Goal: Task Accomplishment & Management: Complete application form

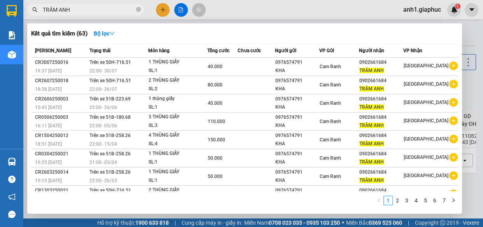
type input "TRÂM ANH"
click at [160, 10] on div at bounding box center [241, 113] width 483 height 227
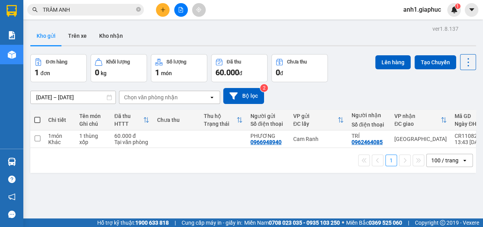
click at [162, 8] on icon "plus" at bounding box center [162, 9] width 5 height 5
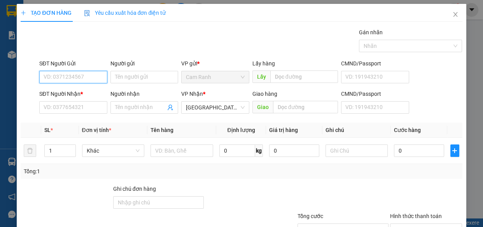
click at [58, 75] on input "SĐT Người Gửi" at bounding box center [73, 77] width 68 height 12
type input "0979679977"
click at [78, 92] on div "0979679977 - K [PERSON_NAME]" at bounding box center [84, 92] width 81 height 9
type input "K [PERSON_NAME]"
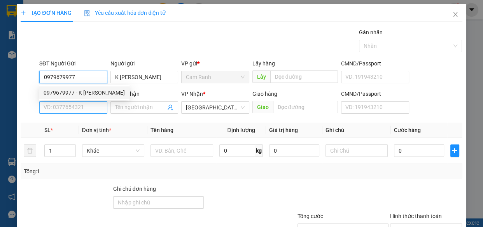
type input "0979679977"
click at [72, 109] on input "SĐT Người Nhận *" at bounding box center [73, 107] width 68 height 12
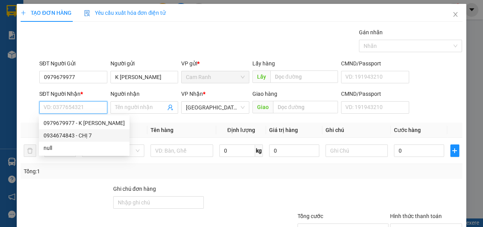
drag, startPoint x: 74, startPoint y: 134, endPoint x: 78, endPoint y: 136, distance: 4.2
click at [74, 135] on div "0934674843 - CHỊ 7" at bounding box center [84, 135] width 81 height 9
type input "0934674843"
type input "CHỊ 7"
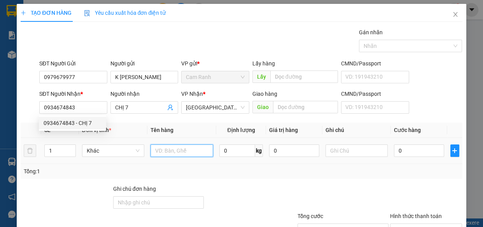
click at [172, 155] on input "text" at bounding box center [181, 150] width 63 height 12
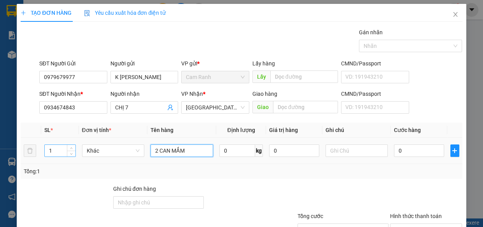
type input "2 CAN MẮM"
click at [54, 148] on input "1" at bounding box center [60, 151] width 30 height 12
type input "2"
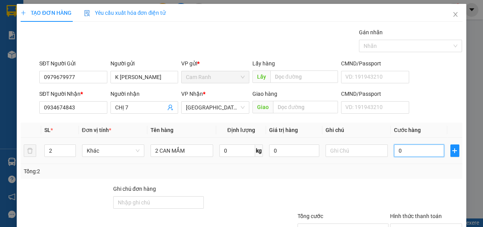
click at [394, 149] on input "0" at bounding box center [419, 150] width 50 height 12
type input "8"
type input "80"
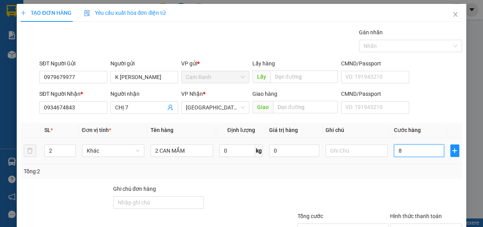
type input "80"
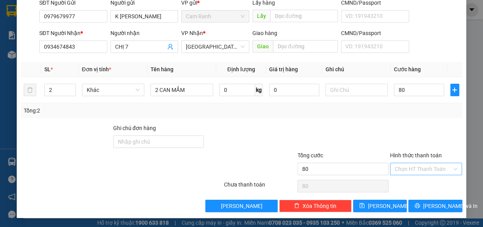
type input "80.000"
click at [413, 172] on input "Hình thức thanh toán" at bounding box center [423, 169] width 58 height 12
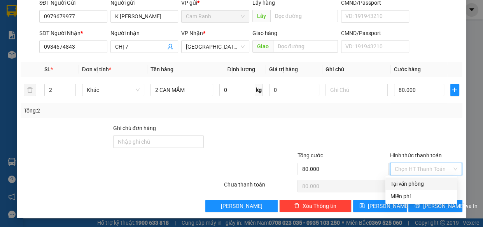
click at [410, 183] on div "Tại văn phòng" at bounding box center [421, 183] width 62 height 9
type input "0"
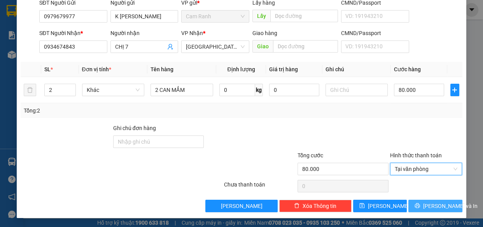
click at [424, 206] on span "[PERSON_NAME] và In" at bounding box center [450, 205] width 54 height 9
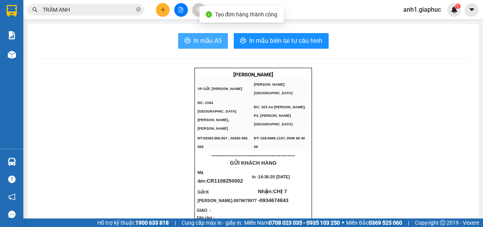
click at [204, 45] on span "In mẫu A5" at bounding box center [208, 41] width 28 height 10
click at [216, 42] on span "In mẫu A5" at bounding box center [208, 41] width 28 height 10
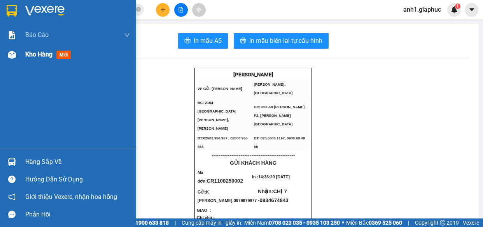
click at [24, 58] on div "Kho hàng mới" at bounding box center [68, 54] width 136 height 19
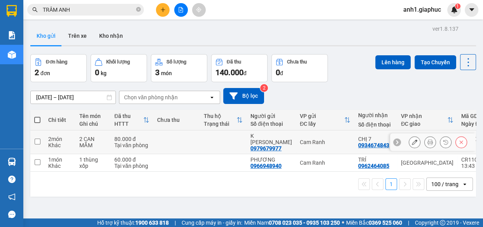
click at [411, 139] on icon at bounding box center [413, 141] width 5 height 5
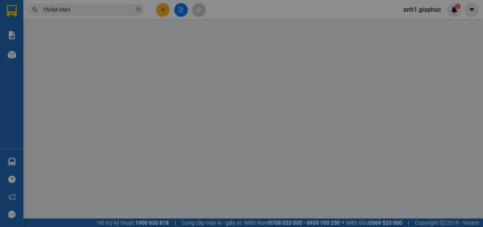
type input "0979679977"
type input "K [PERSON_NAME]"
type input "0934674843"
type input "CHỊ 7"
type input "80.000"
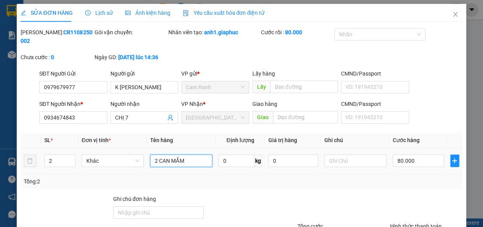
click at [190, 159] on input "2 CAN MẮM" at bounding box center [181, 160] width 62 height 12
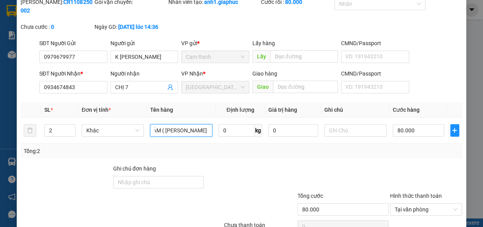
scroll to position [71, 0]
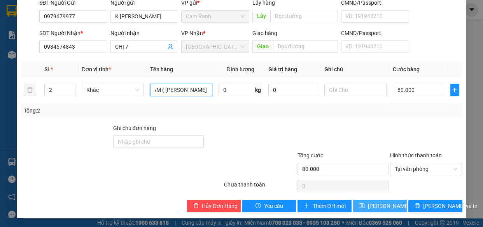
type input "2 CAN MẮM ( [PERSON_NAME] NƠI )"
click at [377, 207] on span "[PERSON_NAME] đổi" at bounding box center [393, 205] width 50 height 9
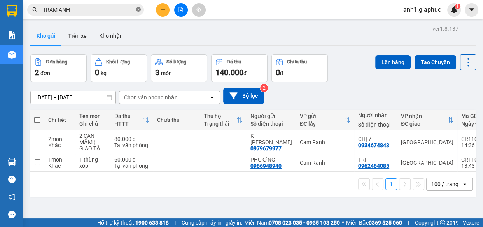
click at [136, 9] on icon "close-circle" at bounding box center [138, 9] width 5 height 5
click at [160, 12] on icon "plus" at bounding box center [162, 9] width 5 height 5
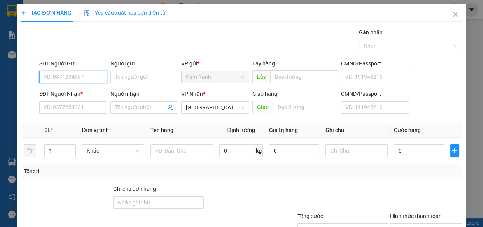
drag, startPoint x: 73, startPoint y: 77, endPoint x: 94, endPoint y: 78, distance: 20.6
click at [73, 77] on input "SĐT Người Gửi" at bounding box center [73, 77] width 68 height 12
click at [143, 75] on input "Người gửi" at bounding box center [144, 77] width 68 height 12
type input "D"
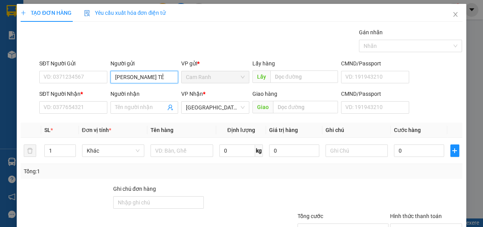
type input "[PERSON_NAME]"
click at [139, 93] on div "[PERSON_NAME] - 0974068279" at bounding box center [151, 92] width 77 height 9
type input "0974068279"
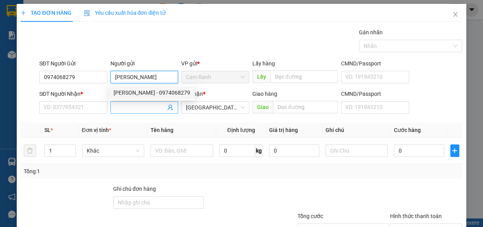
type input "[PERSON_NAME]"
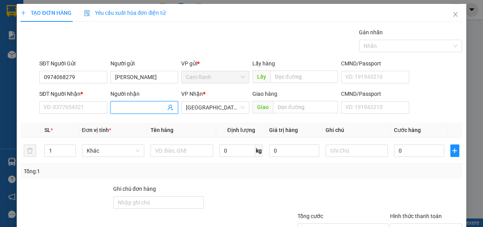
click at [138, 107] on input "Người nhận" at bounding box center [140, 107] width 51 height 9
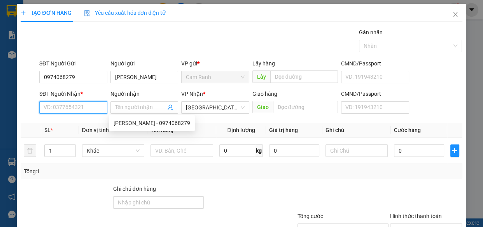
click at [63, 107] on input "SĐT Người Nhận *" at bounding box center [73, 107] width 68 height 12
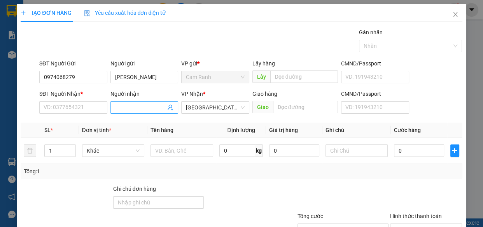
click at [125, 108] on input "Người nhận" at bounding box center [140, 107] width 51 height 9
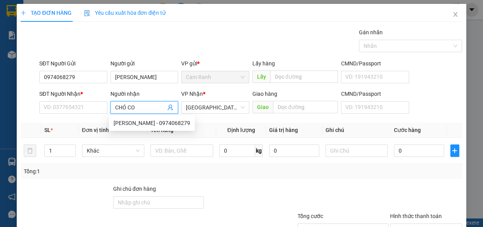
type input "CHÓ CON"
click at [132, 122] on div "CHÓ CON - 0903775126" at bounding box center [142, 123] width 59 height 9
type input "0903775126"
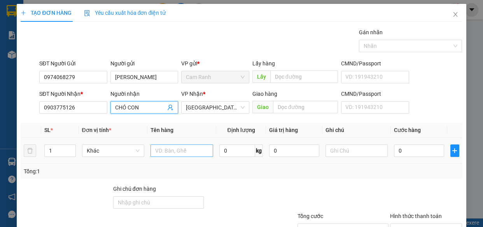
type input "CHÓ CON"
click at [183, 151] on input "text" at bounding box center [181, 150] width 63 height 12
type input "1 CỤC ĐEN"
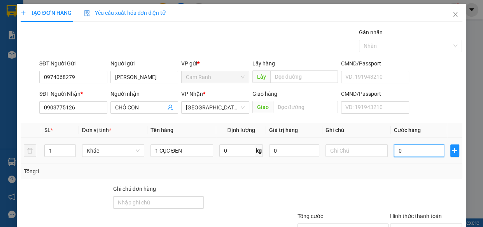
click at [415, 152] on input "0" at bounding box center [419, 150] width 50 height 12
type input "6"
type input "60"
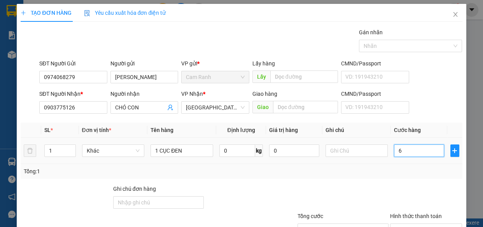
type input "60"
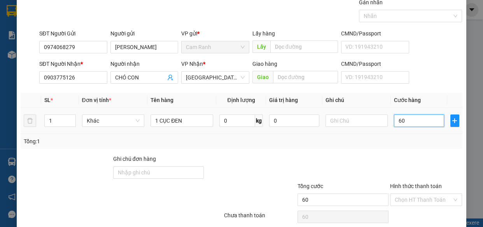
scroll to position [61, 0]
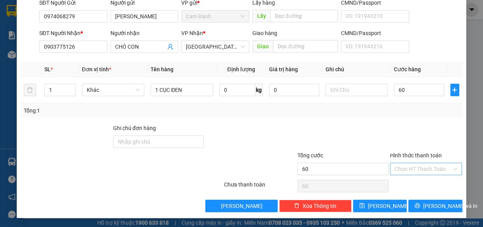
type input "60.000"
click at [419, 170] on input "Hình thức thanh toán" at bounding box center [423, 169] width 58 height 12
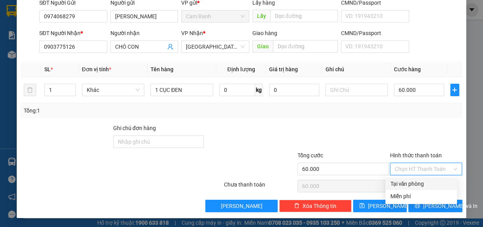
click at [413, 186] on div "Tại văn phòng" at bounding box center [421, 183] width 62 height 9
type input "0"
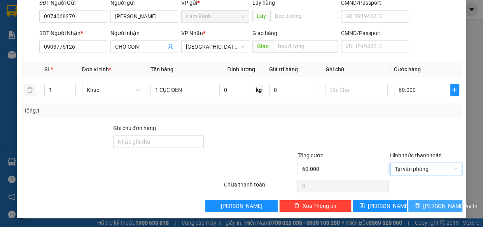
click at [422, 205] on button "[PERSON_NAME] và In" at bounding box center [435, 205] width 54 height 12
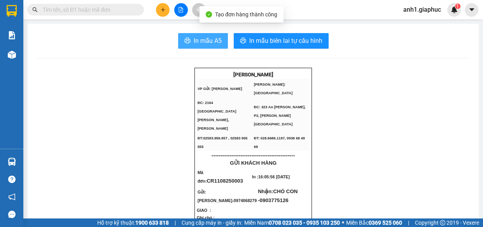
click at [188, 41] on button "In mẫu A5" at bounding box center [203, 41] width 50 height 16
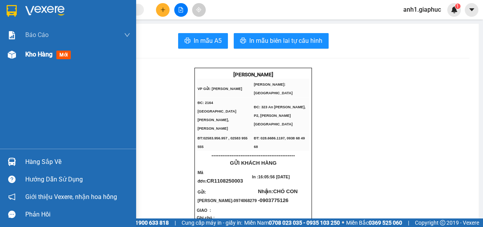
click at [36, 56] on span "Kho hàng" at bounding box center [38, 54] width 27 height 7
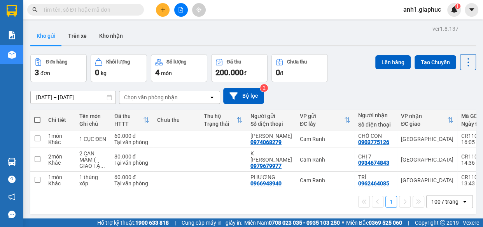
click at [81, 10] on input "text" at bounding box center [89, 9] width 92 height 9
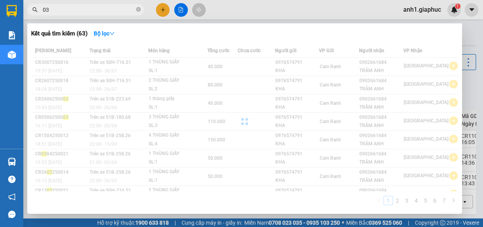
type input "0"
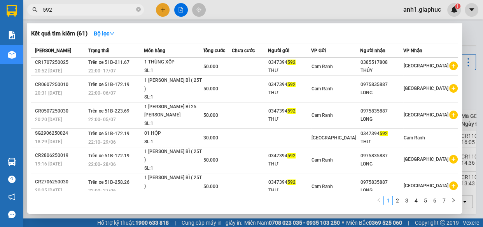
click at [69, 12] on input "592" at bounding box center [89, 9] width 92 height 9
type input "5"
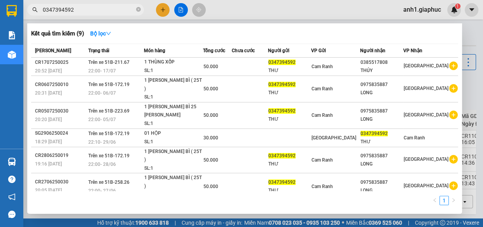
type input "0347394592"
click at [164, 10] on div at bounding box center [241, 113] width 483 height 227
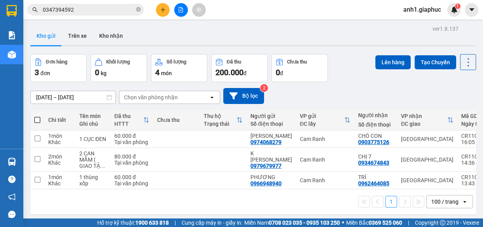
click at [160, 7] on icon "plus" at bounding box center [162, 9] width 5 height 5
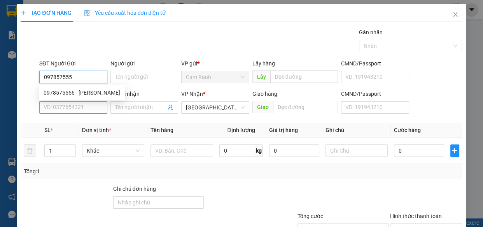
type input "0978575556"
click at [83, 95] on div "0978575556 - [PERSON_NAME]" at bounding box center [82, 92] width 77 height 9
type input "LINH"
type input "0978575556"
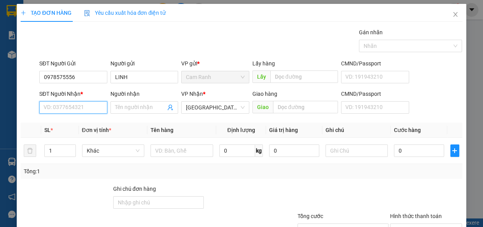
click at [75, 111] on input "SĐT Người Nhận *" at bounding box center [73, 107] width 68 height 12
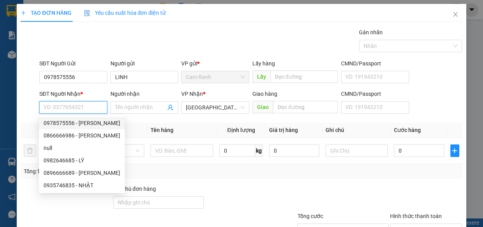
click at [58, 108] on input "SĐT Người Nhận *" at bounding box center [73, 107] width 68 height 12
click at [396, 152] on input "0" at bounding box center [419, 150] width 50 height 12
type input "1"
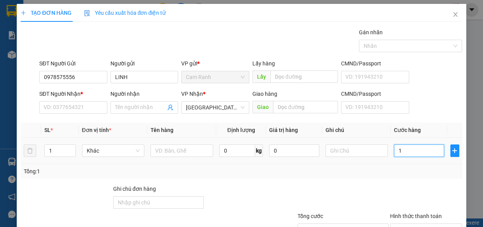
type input "16"
type input "160"
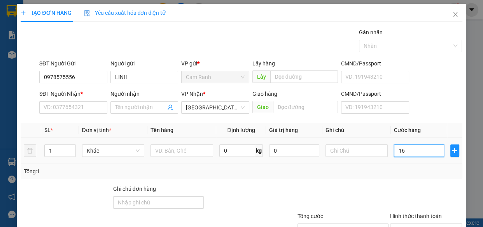
type input "160"
type input "160.000"
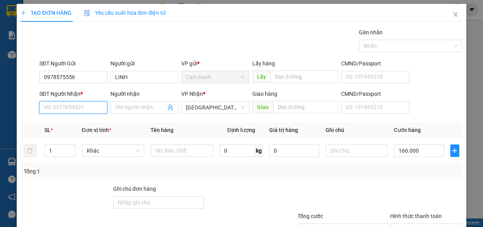
click at [67, 109] on input "SĐT Người Nhận *" at bounding box center [73, 107] width 68 height 12
type input "0907456238"
click at [122, 109] on input "Người nhận" at bounding box center [140, 107] width 51 height 9
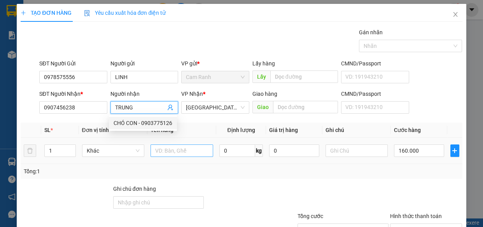
type input "TRUNG"
click at [191, 151] on input "text" at bounding box center [181, 150] width 63 height 12
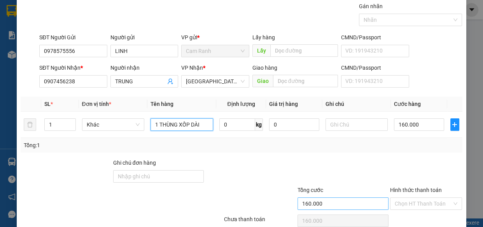
scroll to position [61, 0]
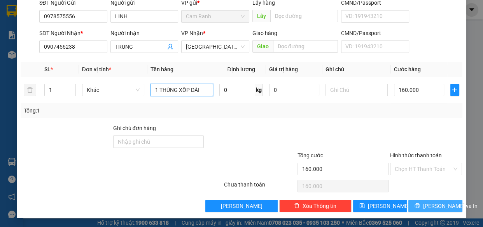
type input "1 THÙNG XỐP DÀI"
click at [417, 203] on icon "printer" at bounding box center [417, 205] width 5 height 5
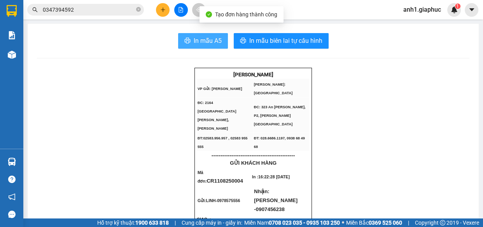
click at [210, 42] on span "In mẫu A5" at bounding box center [208, 41] width 28 height 10
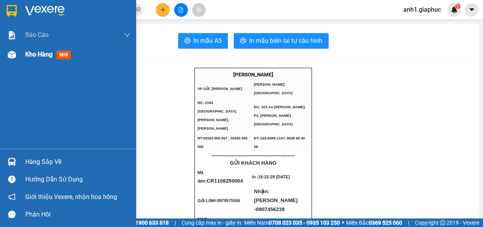
click at [26, 54] on span "Kho hàng" at bounding box center [38, 54] width 27 height 7
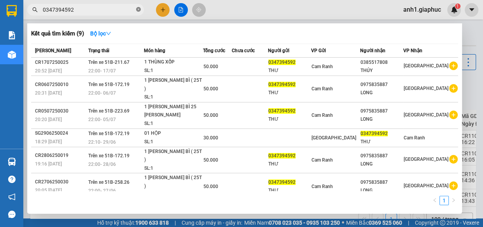
drag, startPoint x: 138, startPoint y: 9, endPoint x: 145, endPoint y: 66, distance: 57.2
click at [138, 9] on icon "close-circle" at bounding box center [138, 9] width 5 height 5
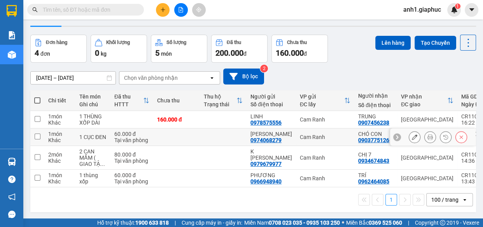
scroll to position [35, 0]
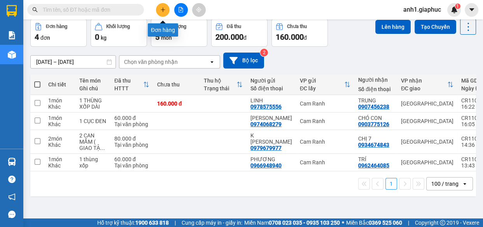
click at [158, 9] on button at bounding box center [163, 10] width 14 height 14
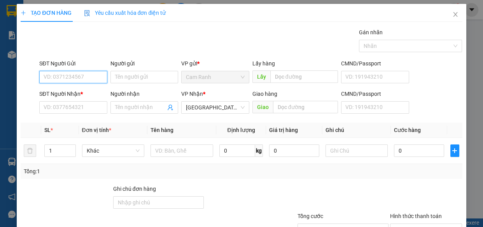
click at [73, 78] on input "SĐT Người Gửi" at bounding box center [73, 77] width 68 height 12
type input "0935380138"
drag, startPoint x: 82, startPoint y: 93, endPoint x: 77, endPoint y: 109, distance: 16.7
click at [82, 93] on div "0935380138 - [PERSON_NAME]" at bounding box center [82, 92] width 77 height 9
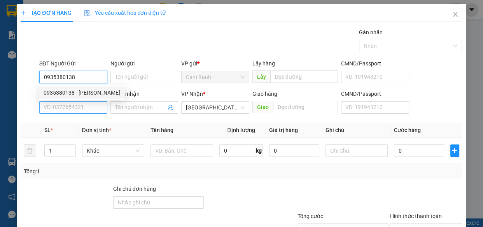
type input "TOÀN"
type input "0935380138"
click at [77, 109] on input "SĐT Người Nhận *" at bounding box center [73, 107] width 68 height 12
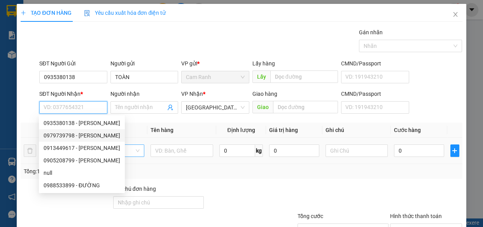
drag, startPoint x: 77, startPoint y: 136, endPoint x: 138, endPoint y: 146, distance: 61.8
click at [77, 136] on div "0979739798 - [PERSON_NAME]" at bounding box center [82, 135] width 77 height 9
type input "0979739798"
type input "TRINH"
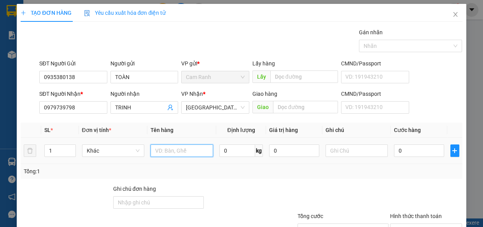
click at [171, 152] on input "text" at bounding box center [181, 150] width 63 height 12
type input "1 THÙNG XỐP"
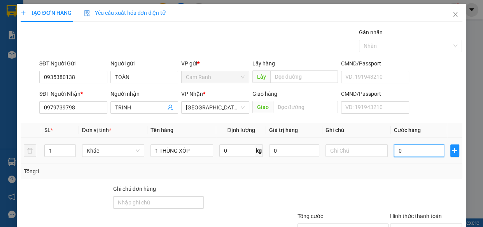
click at [406, 151] on input "0" at bounding box center [419, 150] width 50 height 12
type input "5"
type input "50"
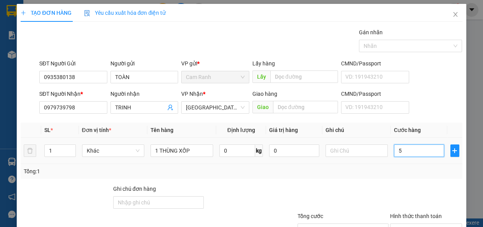
type input "50"
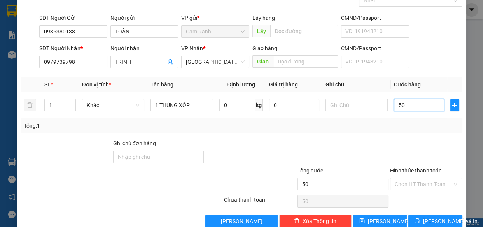
scroll to position [61, 0]
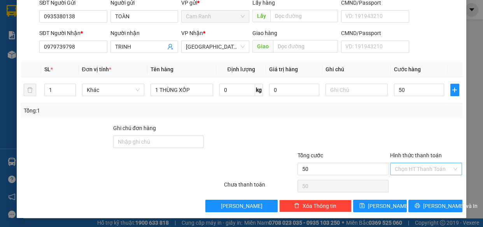
type input "50.000"
click at [419, 170] on input "Hình thức thanh toán" at bounding box center [423, 169] width 58 height 12
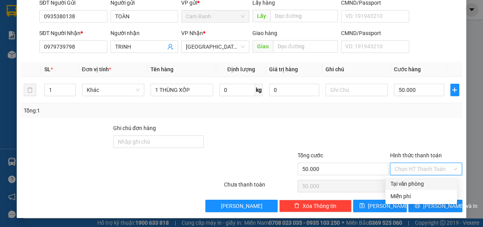
drag, startPoint x: 414, startPoint y: 182, endPoint x: 417, endPoint y: 197, distance: 14.7
click at [413, 183] on div "Tại văn phòng" at bounding box center [421, 183] width 62 height 9
type input "0"
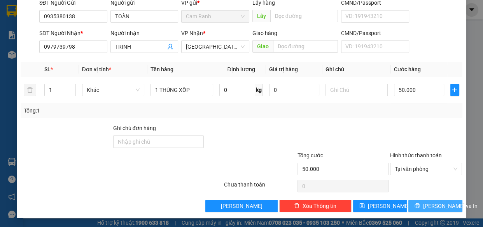
click at [418, 202] on icon "printer" at bounding box center [416, 204] width 5 height 5
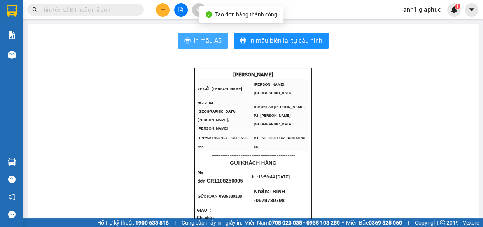
click at [206, 39] on span "In mẫu A5" at bounding box center [208, 41] width 28 height 10
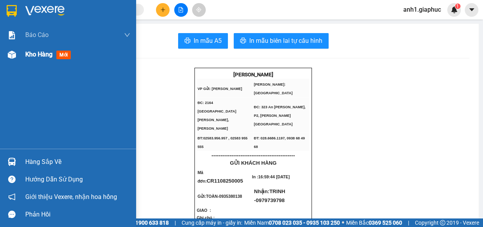
click at [31, 55] on span "Kho hàng" at bounding box center [38, 54] width 27 height 7
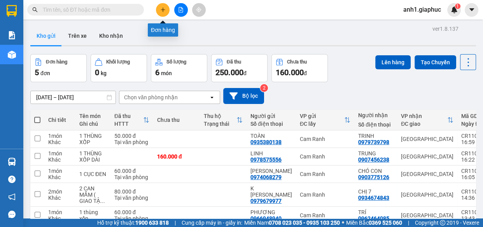
click at [161, 11] on icon "plus" at bounding box center [162, 9] width 5 height 5
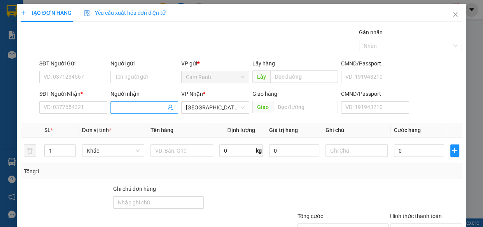
click at [128, 107] on input "Người nhận" at bounding box center [140, 107] width 51 height 9
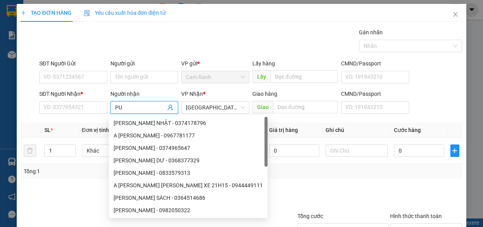
type input "PUN"
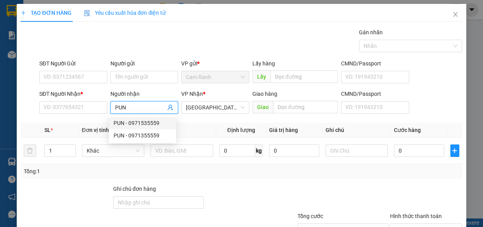
click at [142, 123] on div "PUN - 0971535559" at bounding box center [142, 123] width 58 height 9
type input "0971535559"
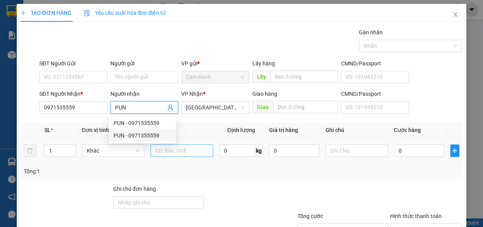
type input "PUN"
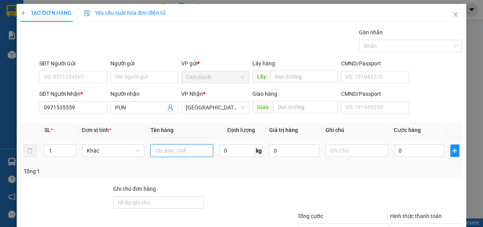
click at [176, 153] on input "text" at bounding box center [181, 150] width 63 height 12
type input "1 THÙNG XỐP"
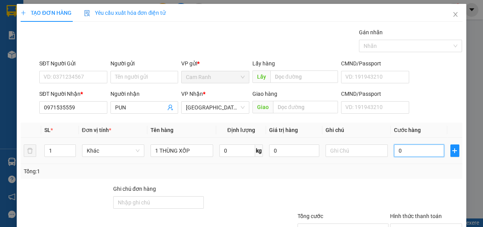
click at [396, 148] on input "0" at bounding box center [419, 150] width 50 height 12
type input "8"
type input "80"
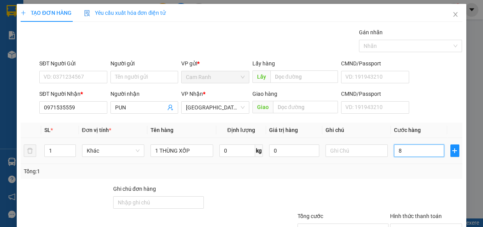
type input "80"
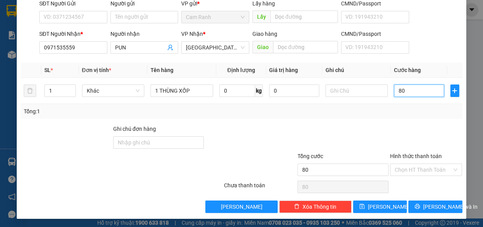
scroll to position [61, 0]
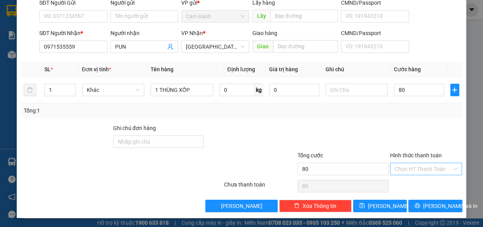
type input "80.000"
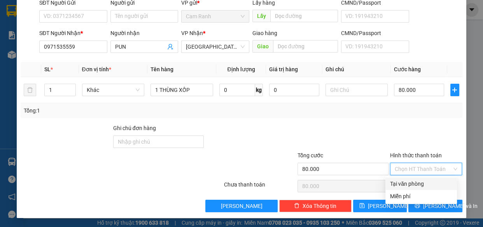
drag, startPoint x: 412, startPoint y: 170, endPoint x: 412, endPoint y: 182, distance: 12.0
click at [412, 170] on input "Hình thức thanh toán" at bounding box center [423, 169] width 58 height 12
click at [412, 183] on div "Tại văn phòng" at bounding box center [421, 183] width 62 height 9
type input "0"
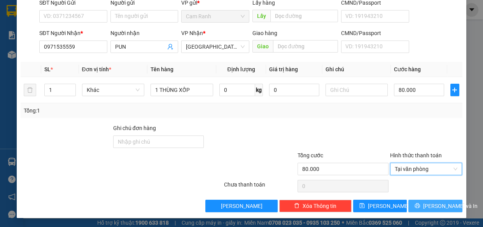
click at [415, 203] on icon "printer" at bounding box center [416, 204] width 5 height 5
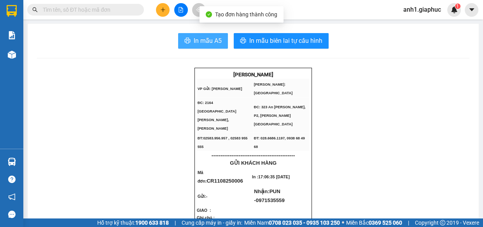
click at [209, 43] on span "In mẫu A5" at bounding box center [208, 41] width 28 height 10
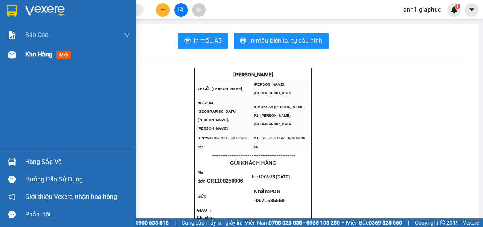
click at [31, 56] on span "Kho hàng" at bounding box center [38, 54] width 27 height 7
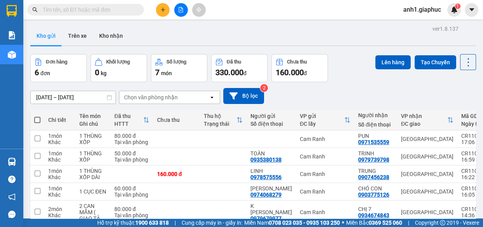
click at [84, 5] on input "text" at bounding box center [89, 9] width 92 height 9
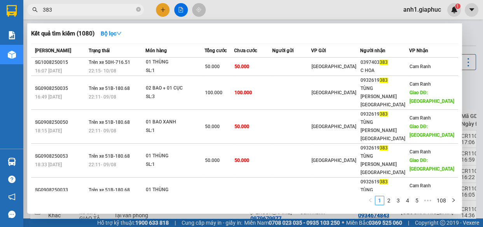
type input "383"
click at [138, 10] on icon "close-circle" at bounding box center [138, 9] width 5 height 5
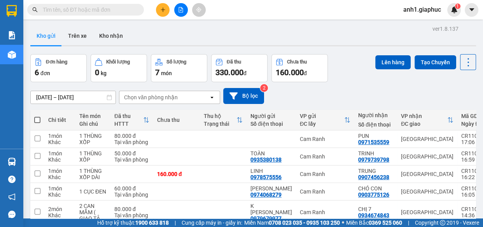
click at [72, 8] on input "text" at bounding box center [89, 9] width 92 height 9
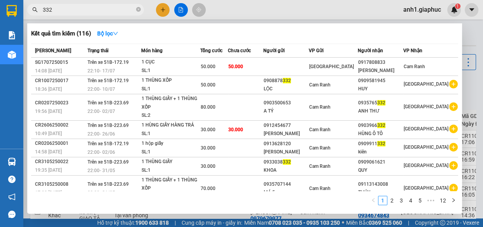
click at [162, 10] on div at bounding box center [241, 113] width 483 height 227
click at [63, 11] on input "332" at bounding box center [89, 9] width 92 height 9
type input "3"
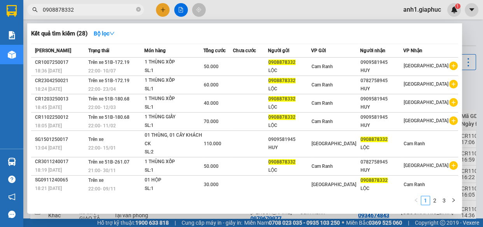
type input "0908878332"
click at [164, 10] on div at bounding box center [241, 113] width 483 height 227
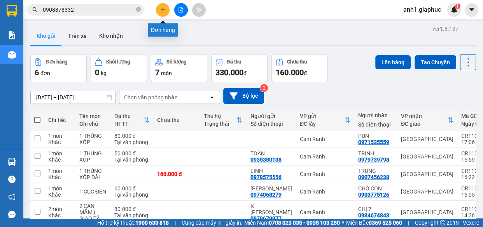
click at [164, 9] on icon "plus" at bounding box center [162, 9] width 4 height 0
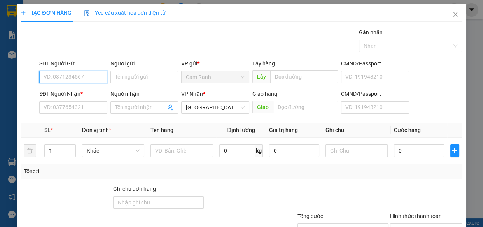
click at [54, 75] on input "SĐT Người Gửi" at bounding box center [73, 77] width 68 height 12
type input "0905733947"
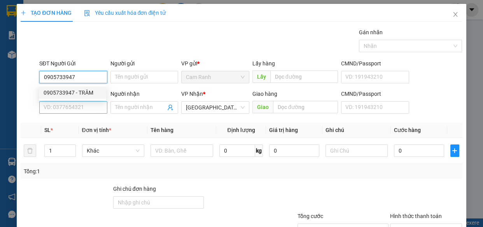
drag, startPoint x: 80, startPoint y: 90, endPoint x: 82, endPoint y: 108, distance: 18.8
click at [80, 90] on div "0905733947 - TRÂM" at bounding box center [73, 92] width 58 height 9
type input "TRÂM"
type input "0905733947"
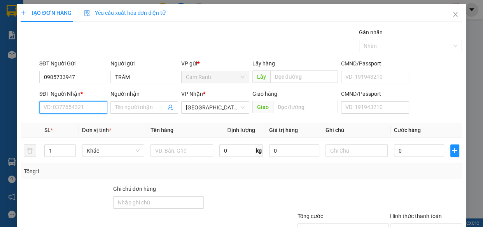
click at [80, 108] on input "SĐT Người Nhận *" at bounding box center [73, 107] width 68 height 12
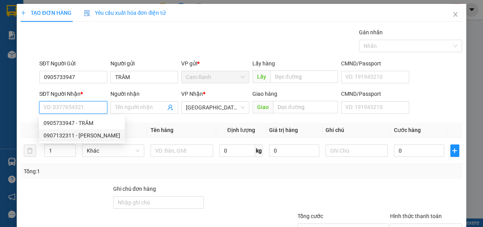
drag, startPoint x: 95, startPoint y: 137, endPoint x: 154, endPoint y: 152, distance: 61.2
click at [95, 137] on div "0907132311 - [PERSON_NAME]" at bounding box center [82, 135] width 77 height 9
type input "0907132311"
type input "[PERSON_NAME]"
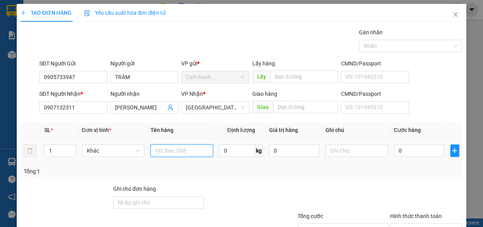
click at [165, 151] on input "text" at bounding box center [181, 150] width 63 height 12
type input "1 THÙNG GIẤY"
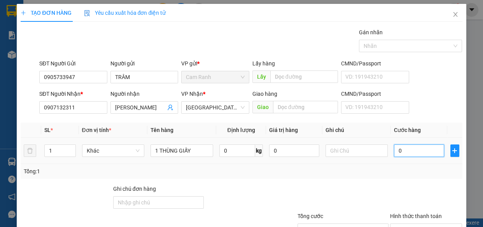
click at [407, 152] on input "0" at bounding box center [419, 150] width 50 height 12
type input "3"
type input "30"
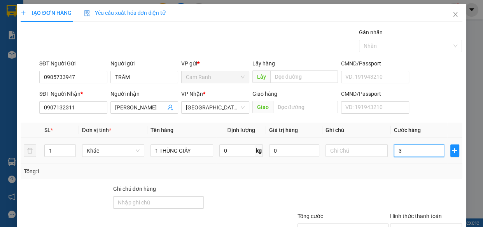
type input "30"
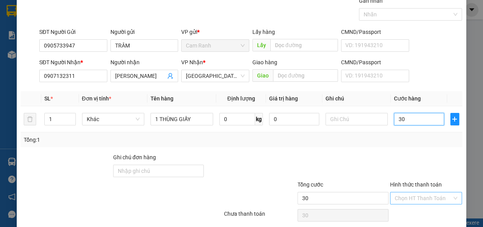
scroll to position [61, 0]
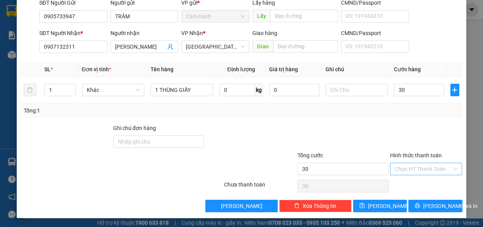
type input "30.000"
click at [416, 169] on input "Hình thức thanh toán" at bounding box center [423, 169] width 58 height 12
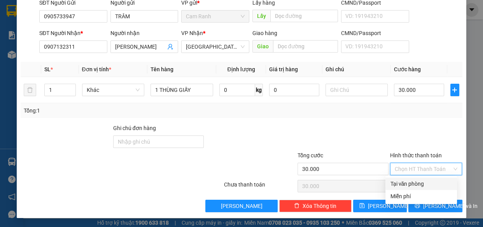
click at [415, 181] on div "Tại văn phòng" at bounding box center [421, 183] width 62 height 9
type input "0"
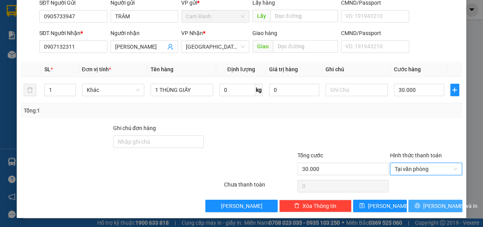
click at [418, 200] on button "[PERSON_NAME] và In" at bounding box center [435, 205] width 54 height 12
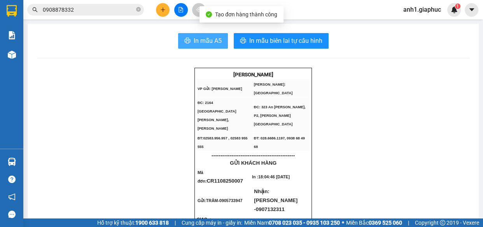
click at [202, 35] on button "In mẫu A5" at bounding box center [203, 41] width 50 height 16
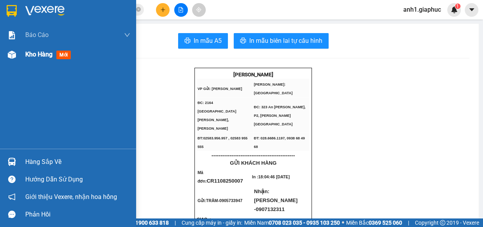
click at [36, 54] on span "Kho hàng" at bounding box center [38, 54] width 27 height 7
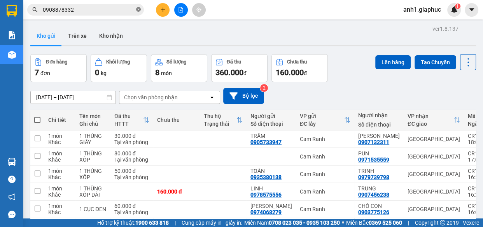
click at [138, 10] on icon "close-circle" at bounding box center [138, 9] width 5 height 5
click at [68, 12] on input "text" at bounding box center [89, 9] width 92 height 9
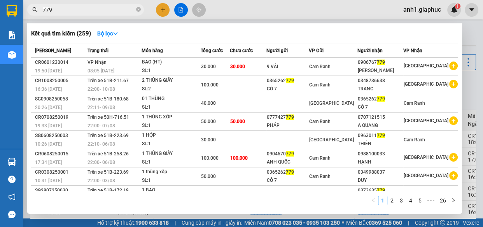
type input "779"
click at [138, 9] on icon "close-circle" at bounding box center [138, 9] width 5 height 5
